Goal: Information Seeking & Learning: Learn about a topic

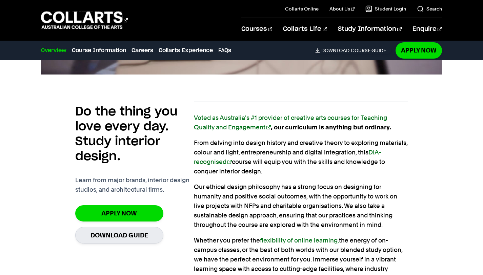
scroll to position [551, 0]
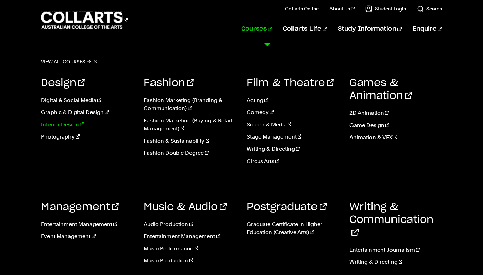
click at [71, 129] on link "Interior Design" at bounding box center [87, 125] width 93 height 8
click at [76, 129] on link "Interior Design" at bounding box center [87, 125] width 93 height 8
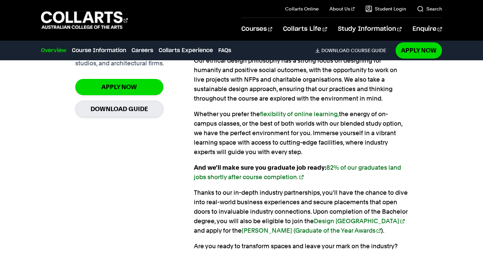
scroll to position [0, 0]
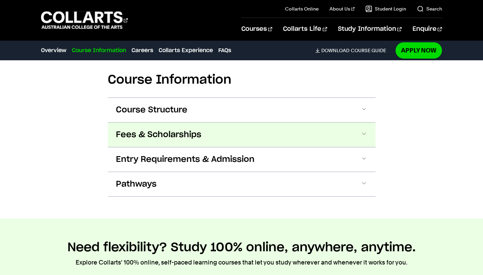
scroll to position [815, 0]
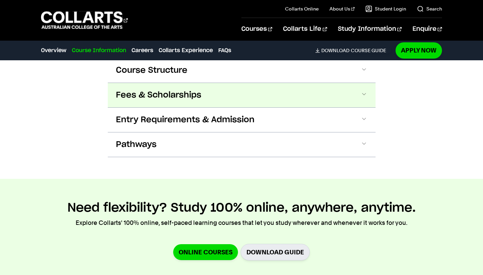
click at [196, 107] on button "Fees & Scholarships" at bounding box center [242, 95] width 268 height 24
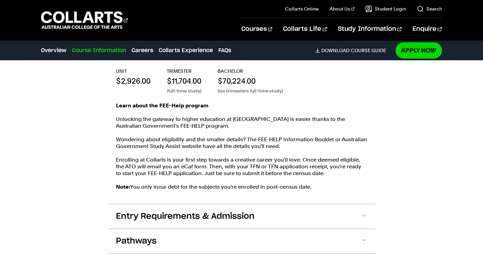
scroll to position [894, 0]
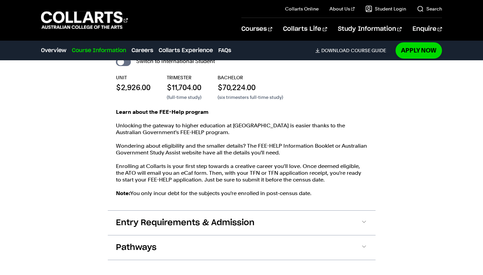
click at [208, 29] on button "Fees & Scholarships" at bounding box center [242, 16] width 268 height 24
